Goal: Check status: Check status

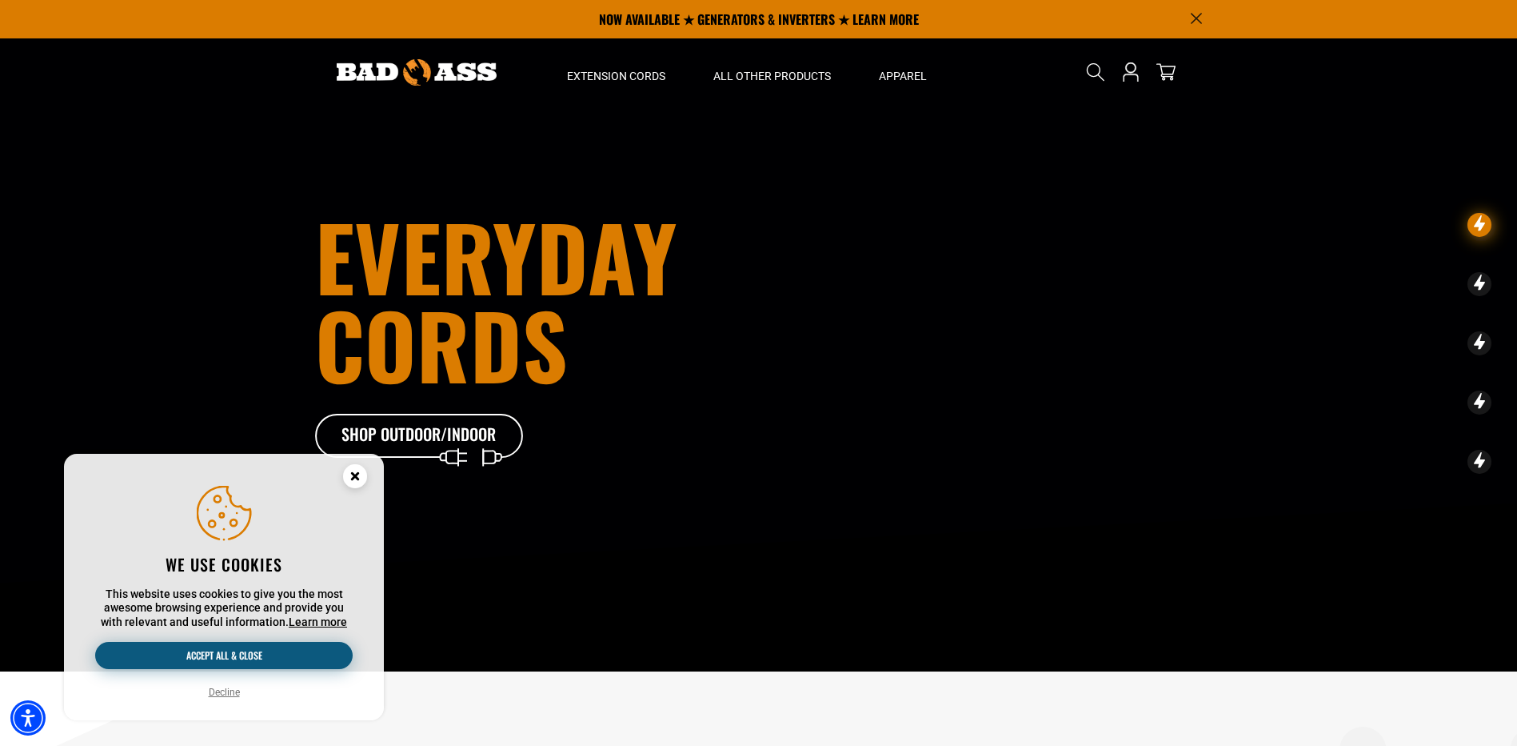
click at [237, 653] on button "Accept all & close" at bounding box center [224, 655] width 258 height 27
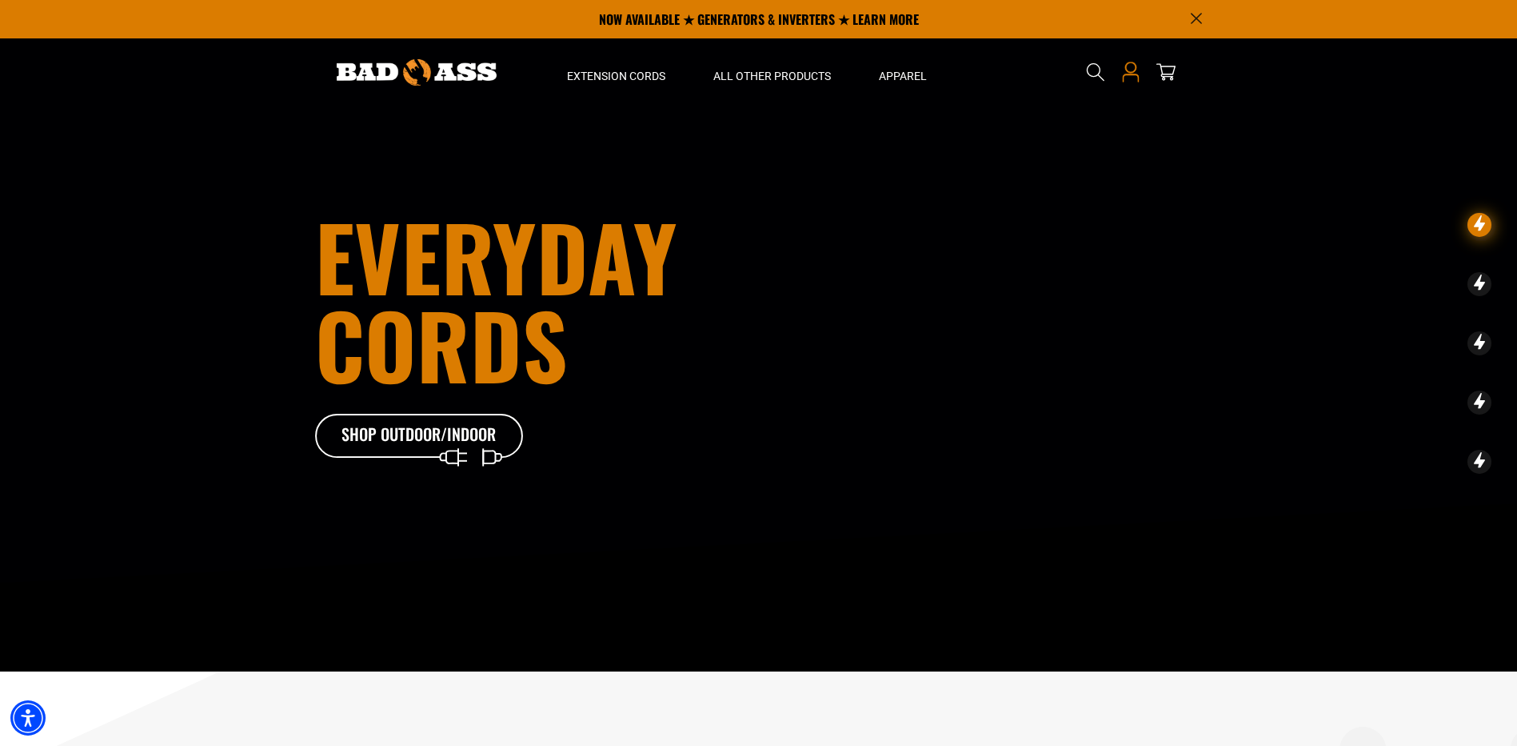
click at [1130, 73] on icon "Open this option" at bounding box center [1131, 72] width 21 height 21
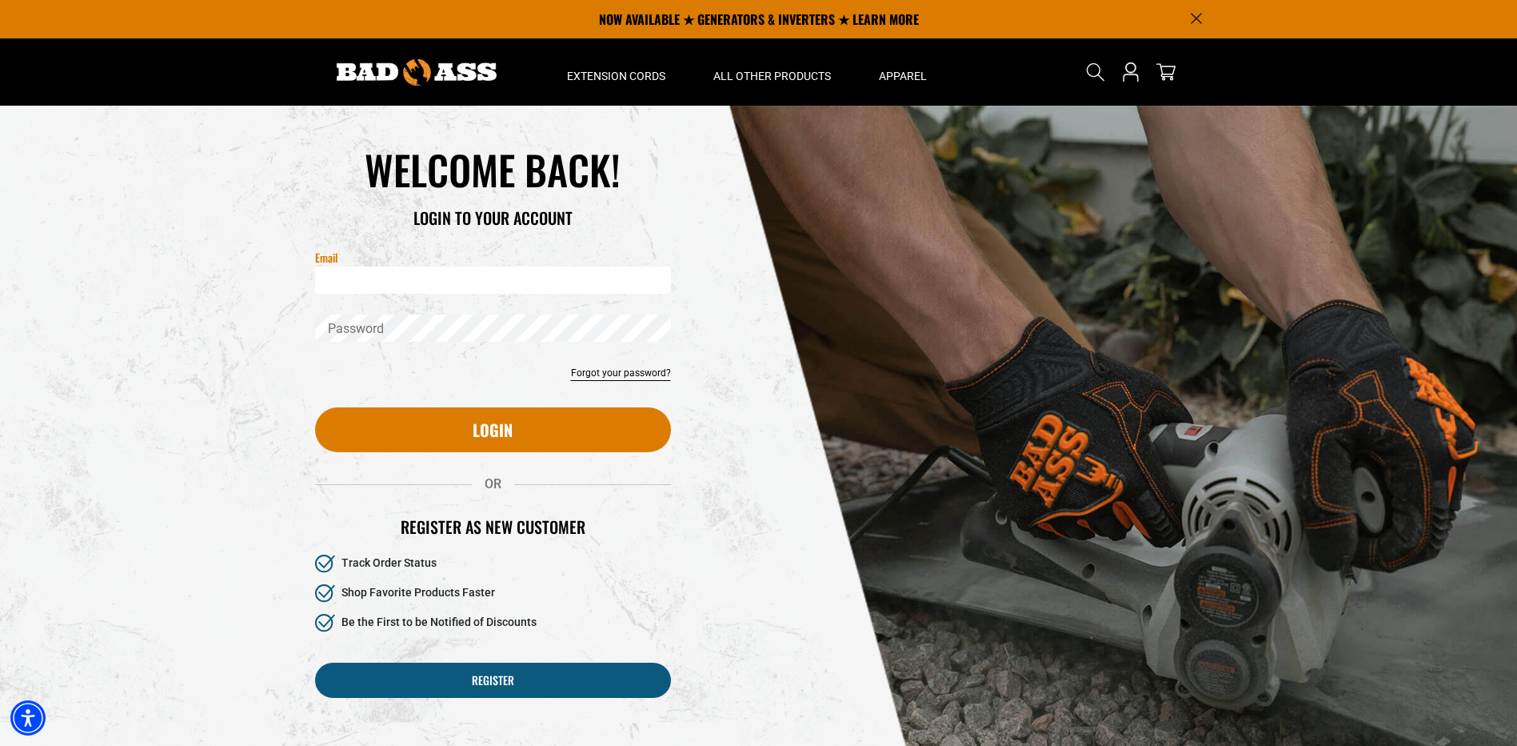
click at [384, 278] on input "Email" at bounding box center [493, 279] width 356 height 27
type input "**********"
click at [203, 337] on div "Reset your password Email Submit Cancel WELCOME BACK!" at bounding box center [758, 431] width 1517 height 650
click at [626, 373] on link "Forgot your password?" at bounding box center [621, 373] width 100 height 14
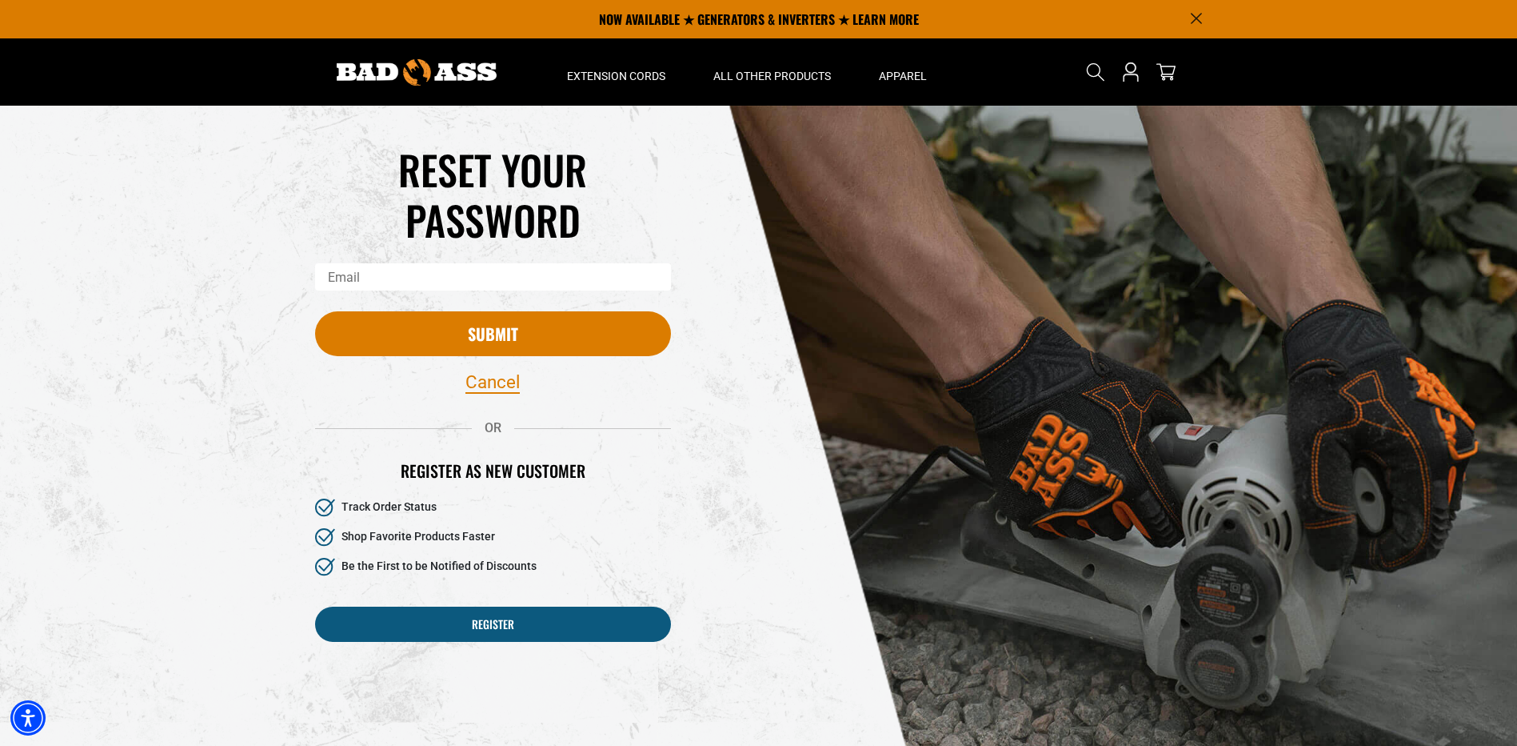
click at [358, 276] on input "Email" at bounding box center [493, 276] width 356 height 27
type input "**********"
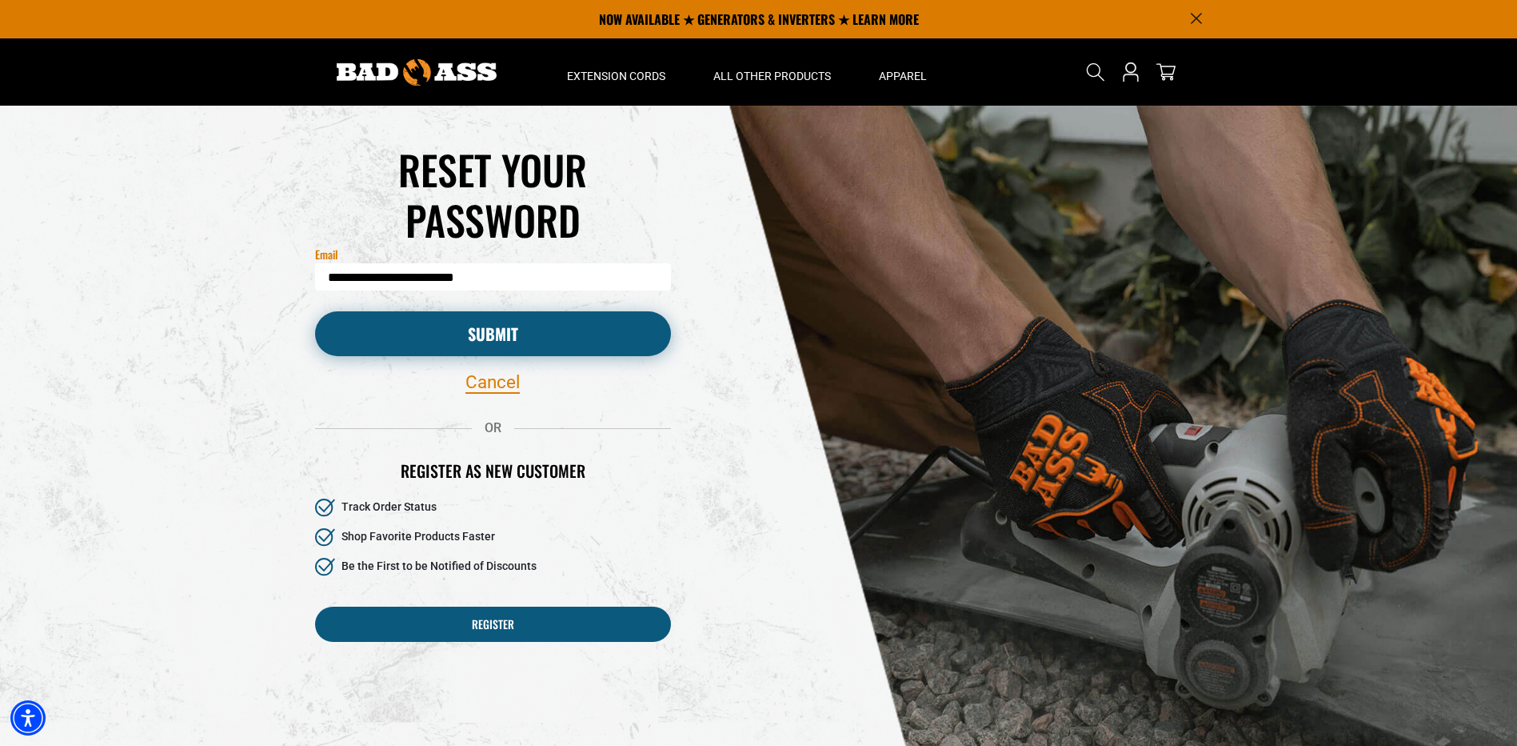
click at [381, 331] on button "Submit" at bounding box center [493, 333] width 356 height 45
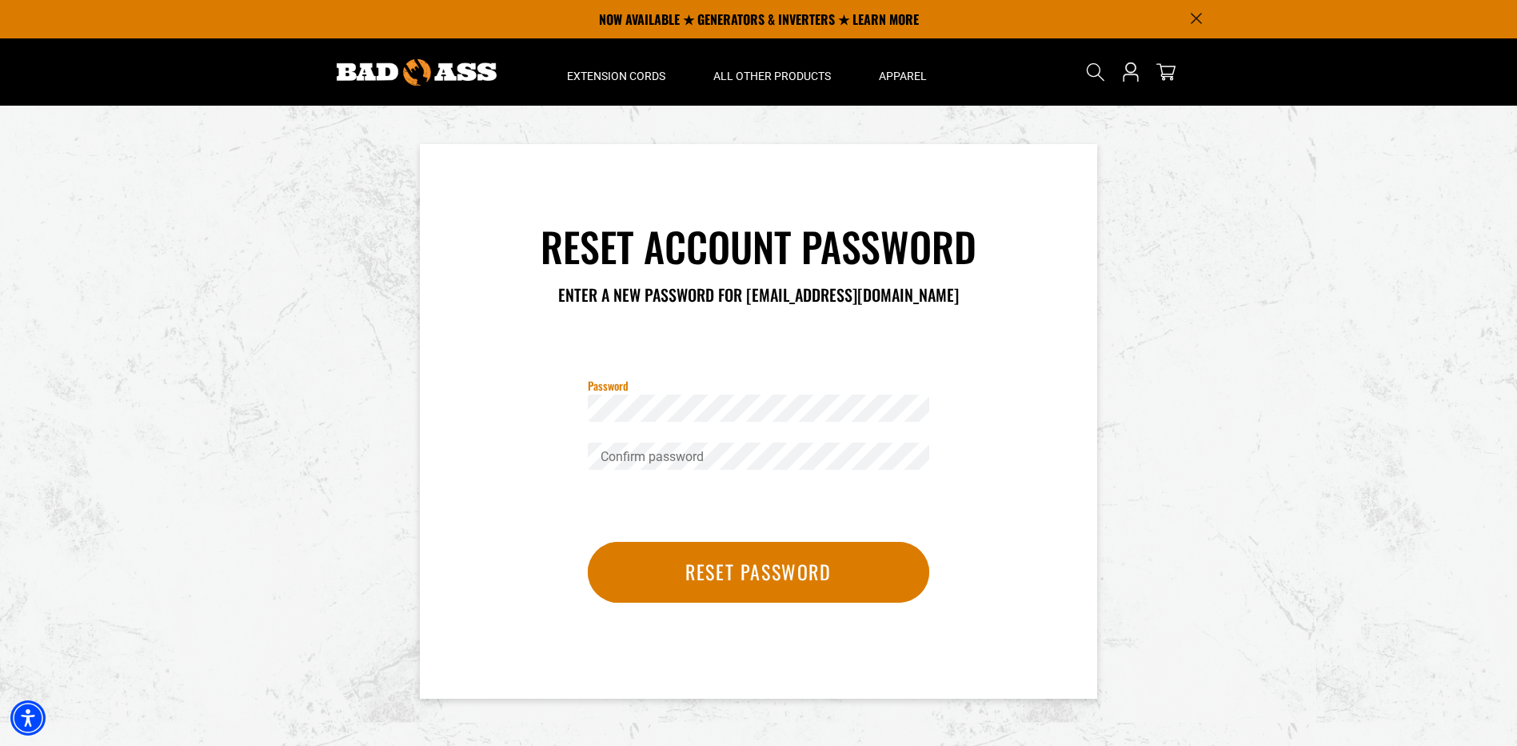
click at [469, 487] on div "Reset account password Enter a new password for purchasing.dept@kaneka.com Pass…" at bounding box center [759, 421] width 602 height 478
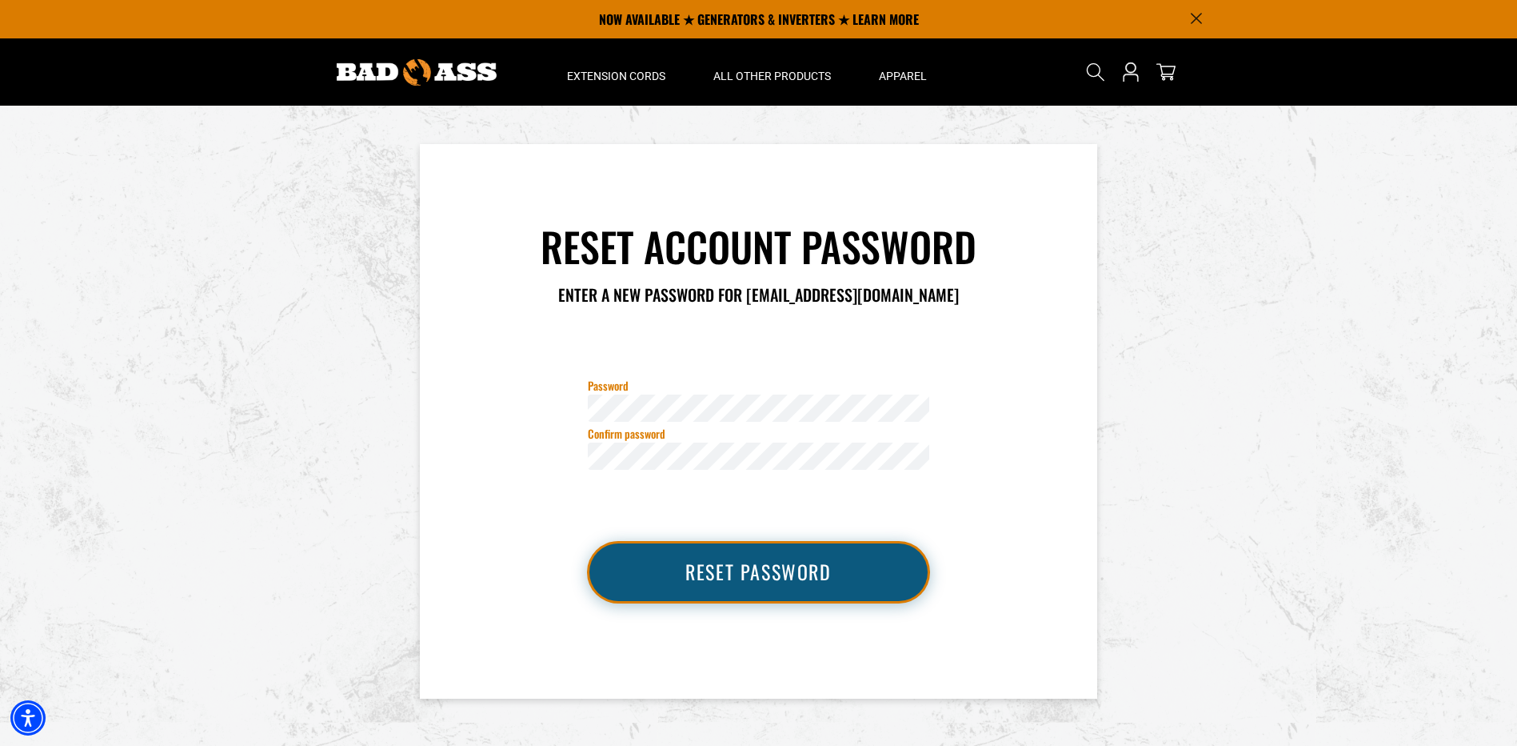
click at [784, 581] on button "Reset password" at bounding box center [759, 572] width 342 height 61
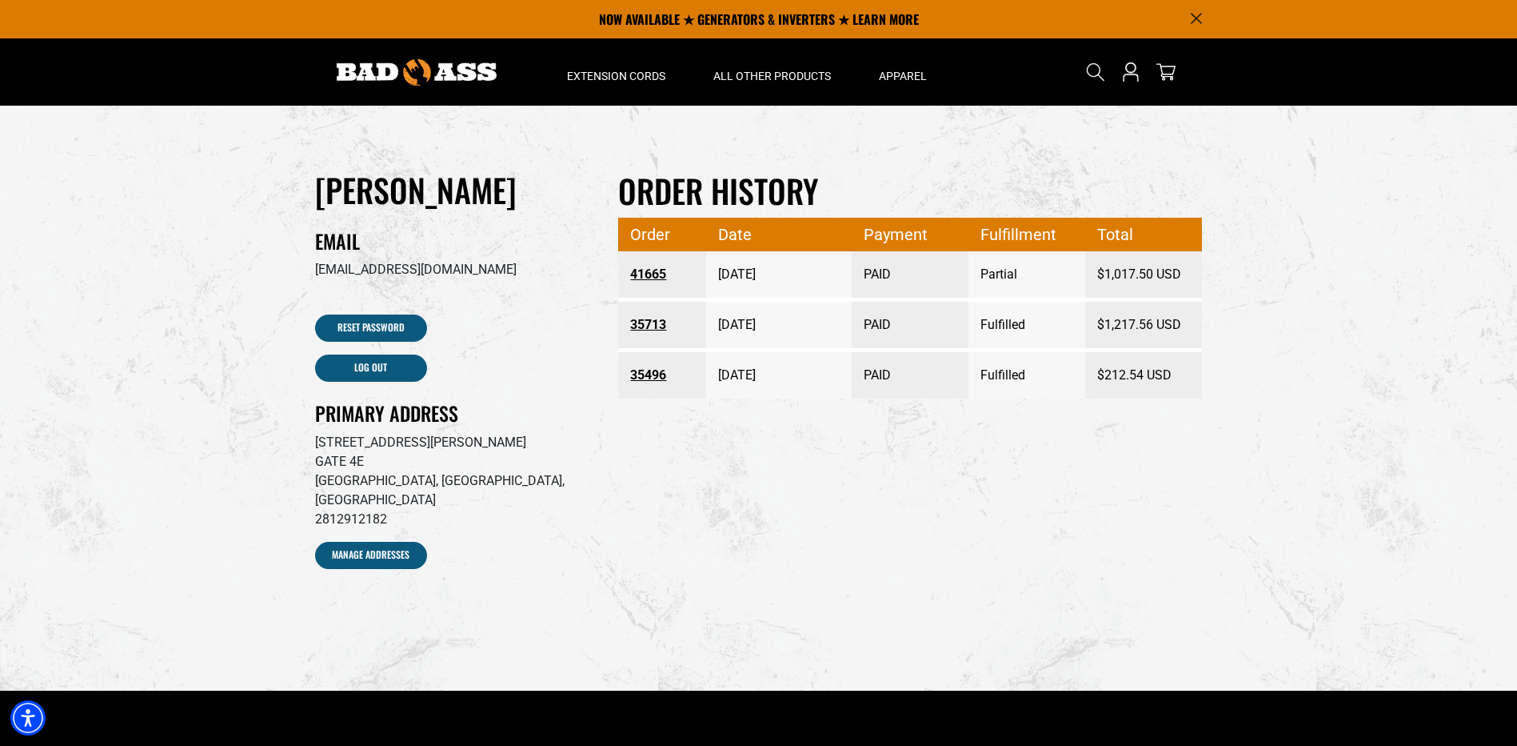
click at [646, 275] on link "41665" at bounding box center [662, 274] width 64 height 29
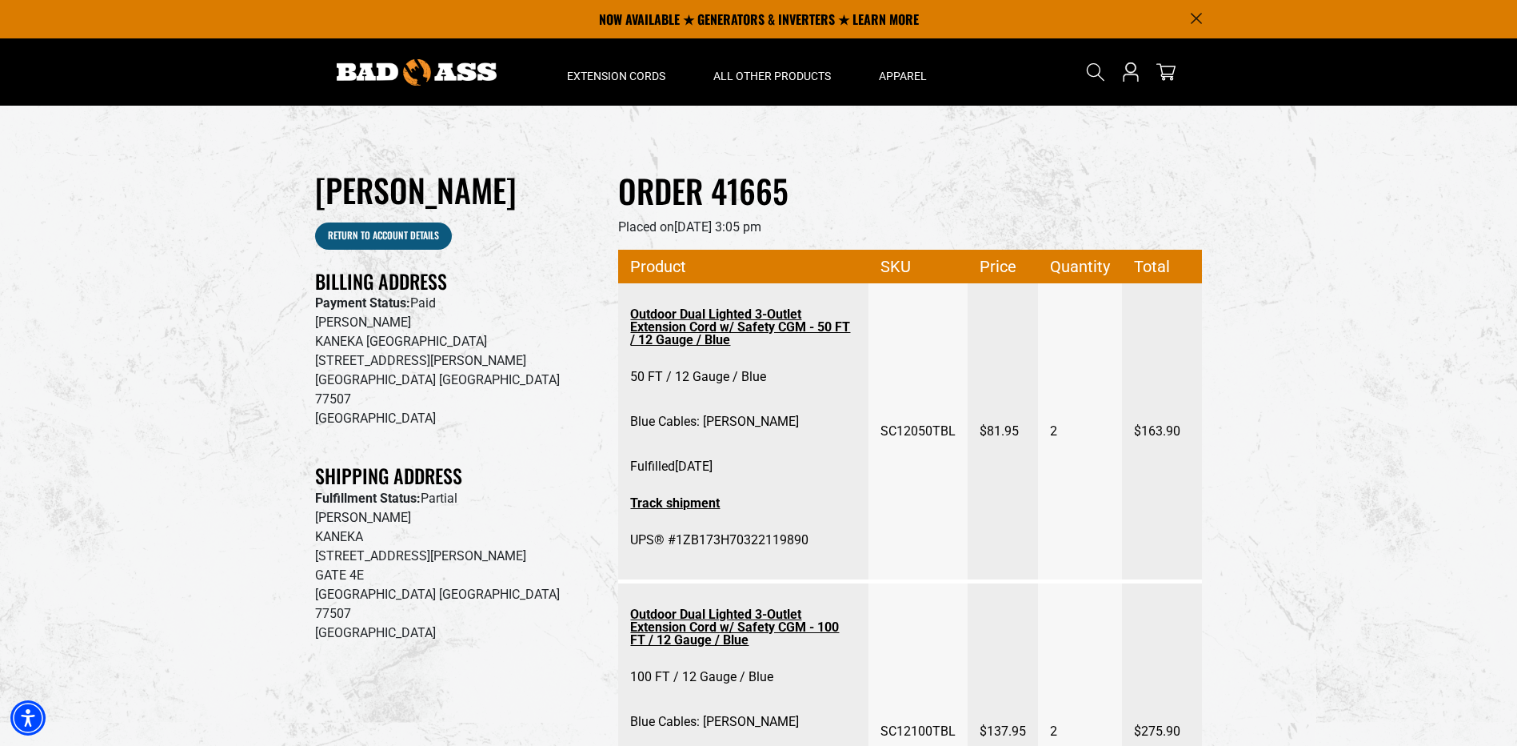
click at [680, 506] on link "Track shipment" at bounding box center [743, 503] width 226 height 29
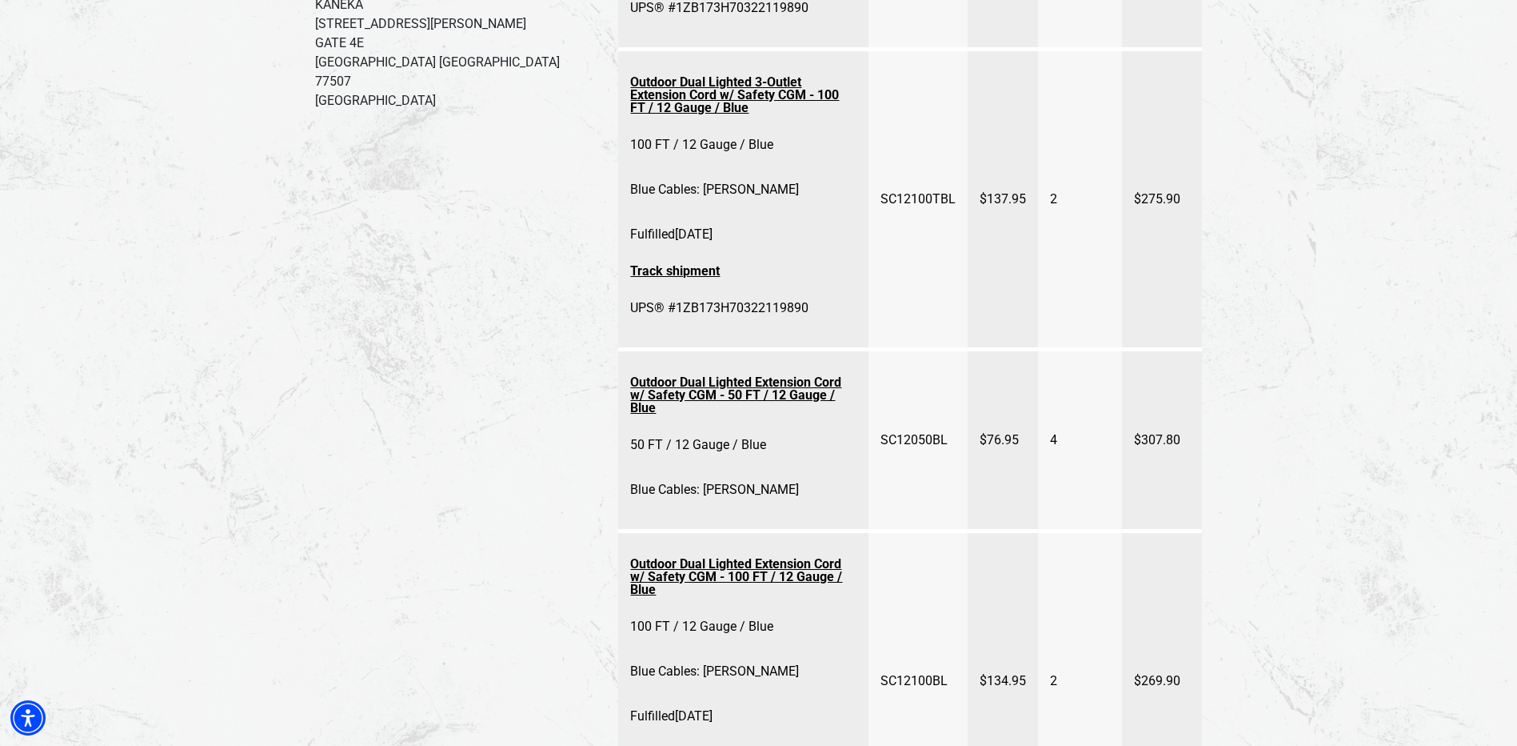
scroll to position [560, 0]
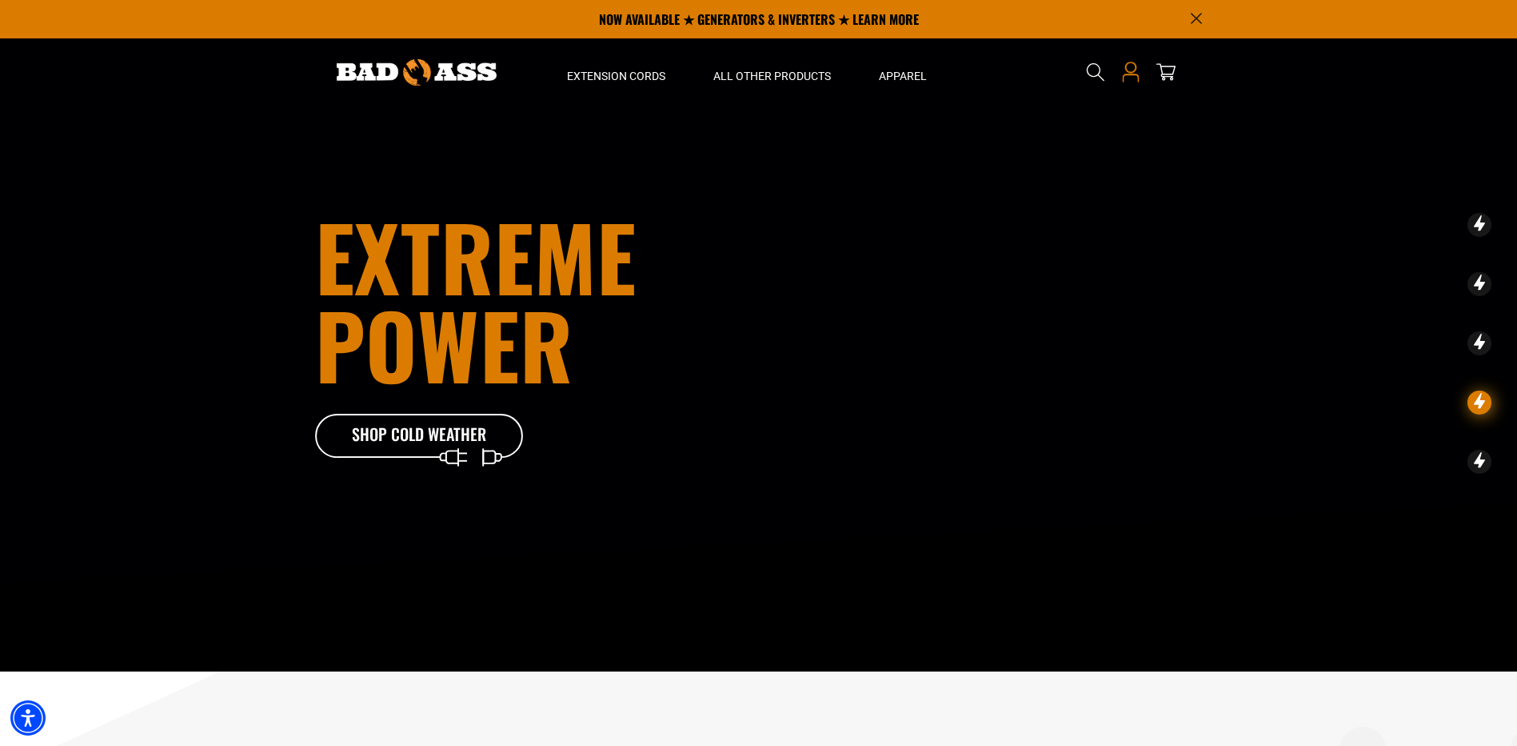
click at [1122, 70] on icon "Open this option" at bounding box center [1131, 72] width 21 height 21
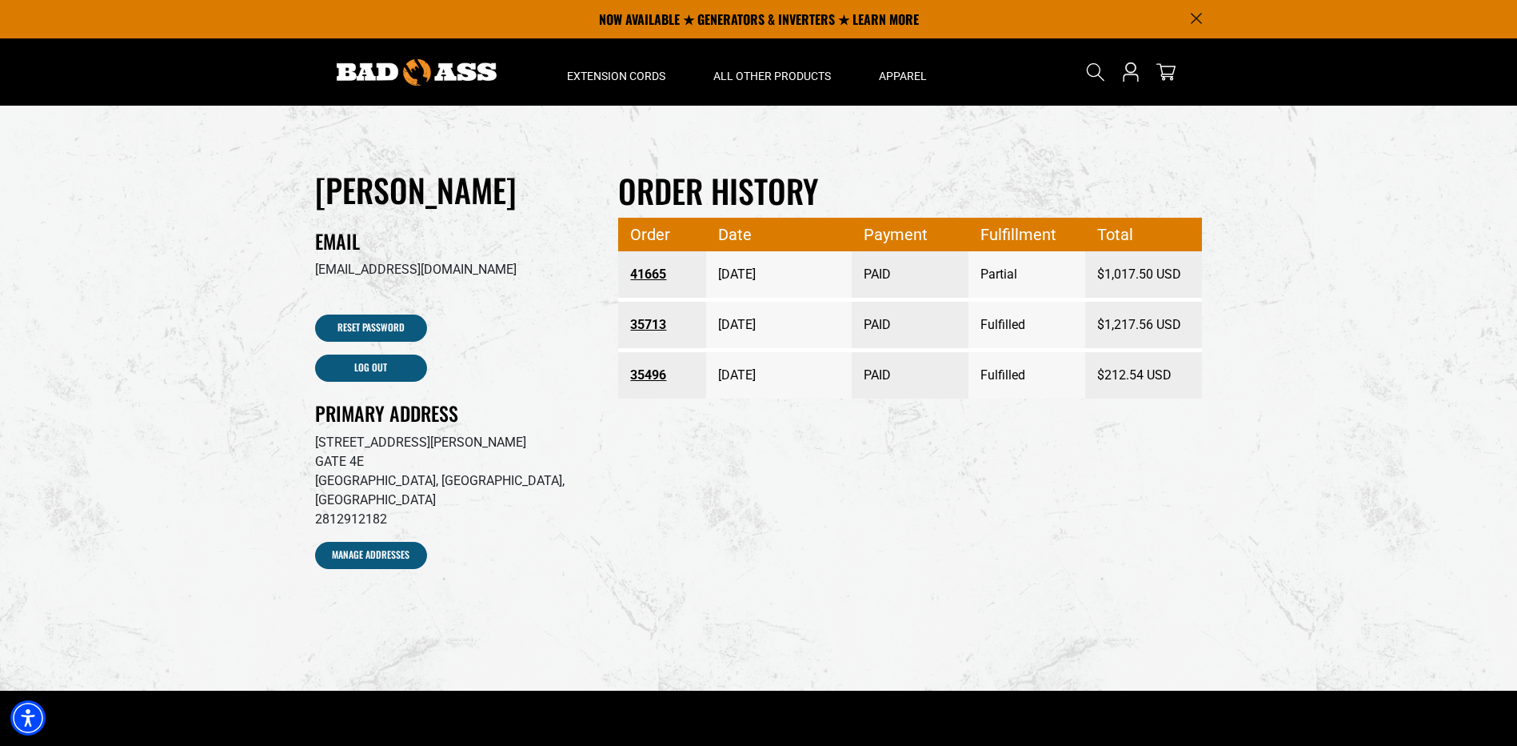
drag, startPoint x: 658, startPoint y: 271, endPoint x: 656, endPoint y: 289, distance: 17.8
click at [658, 270] on link "41665" at bounding box center [662, 274] width 64 height 29
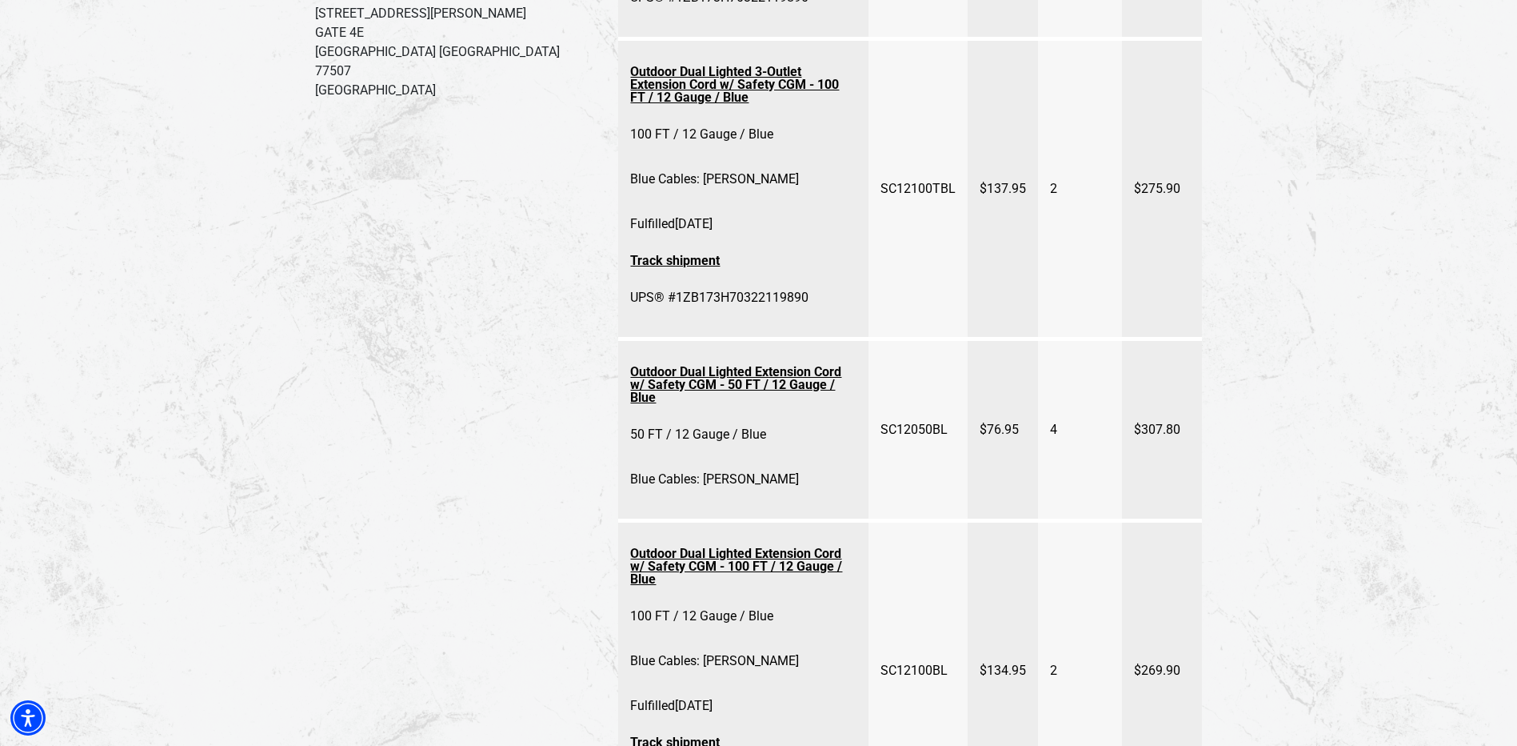
scroll to position [560, 0]
